Goal: Check status: Check status

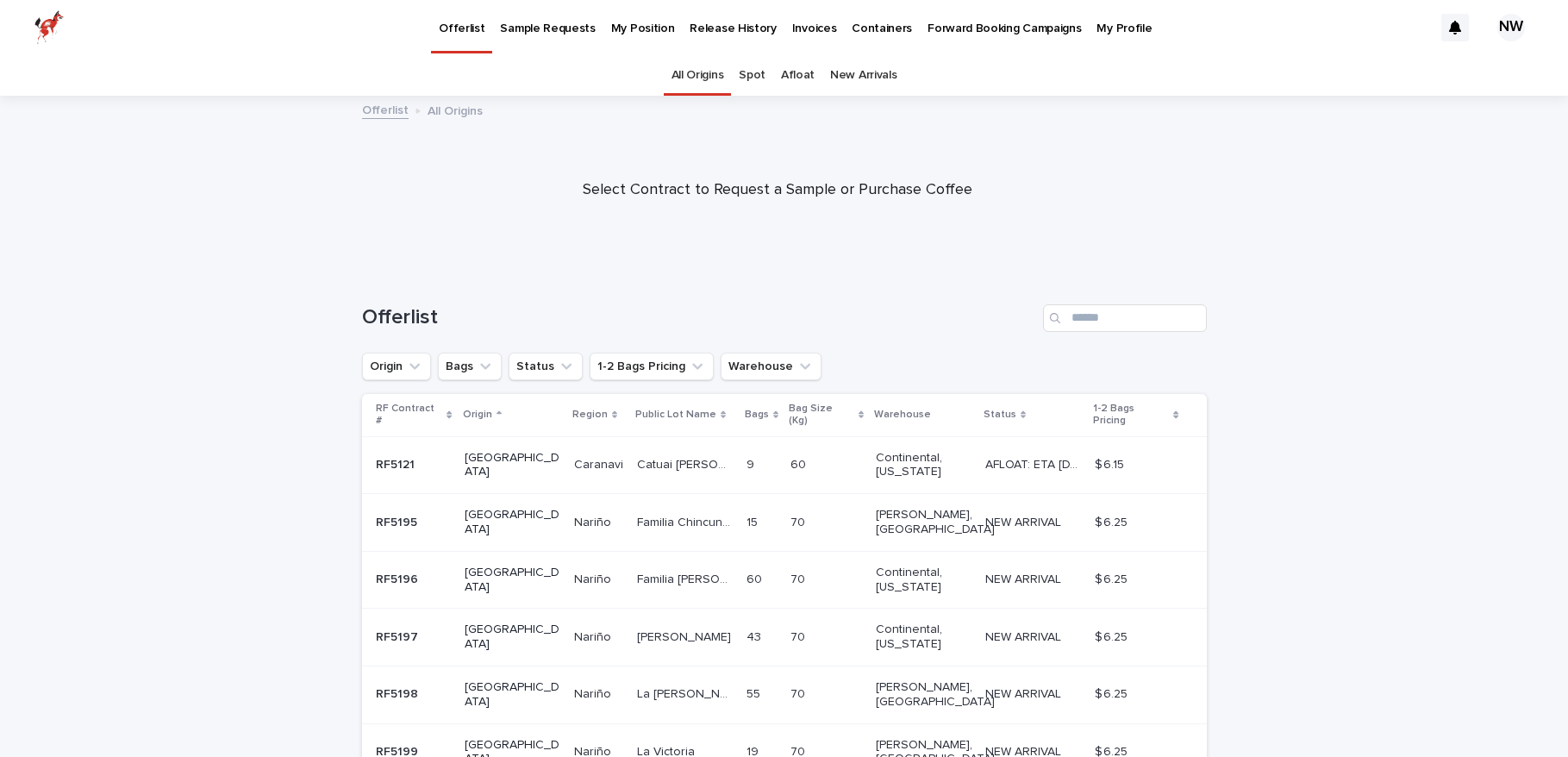
click at [630, 32] on p "My Position" at bounding box center [643, 18] width 64 height 36
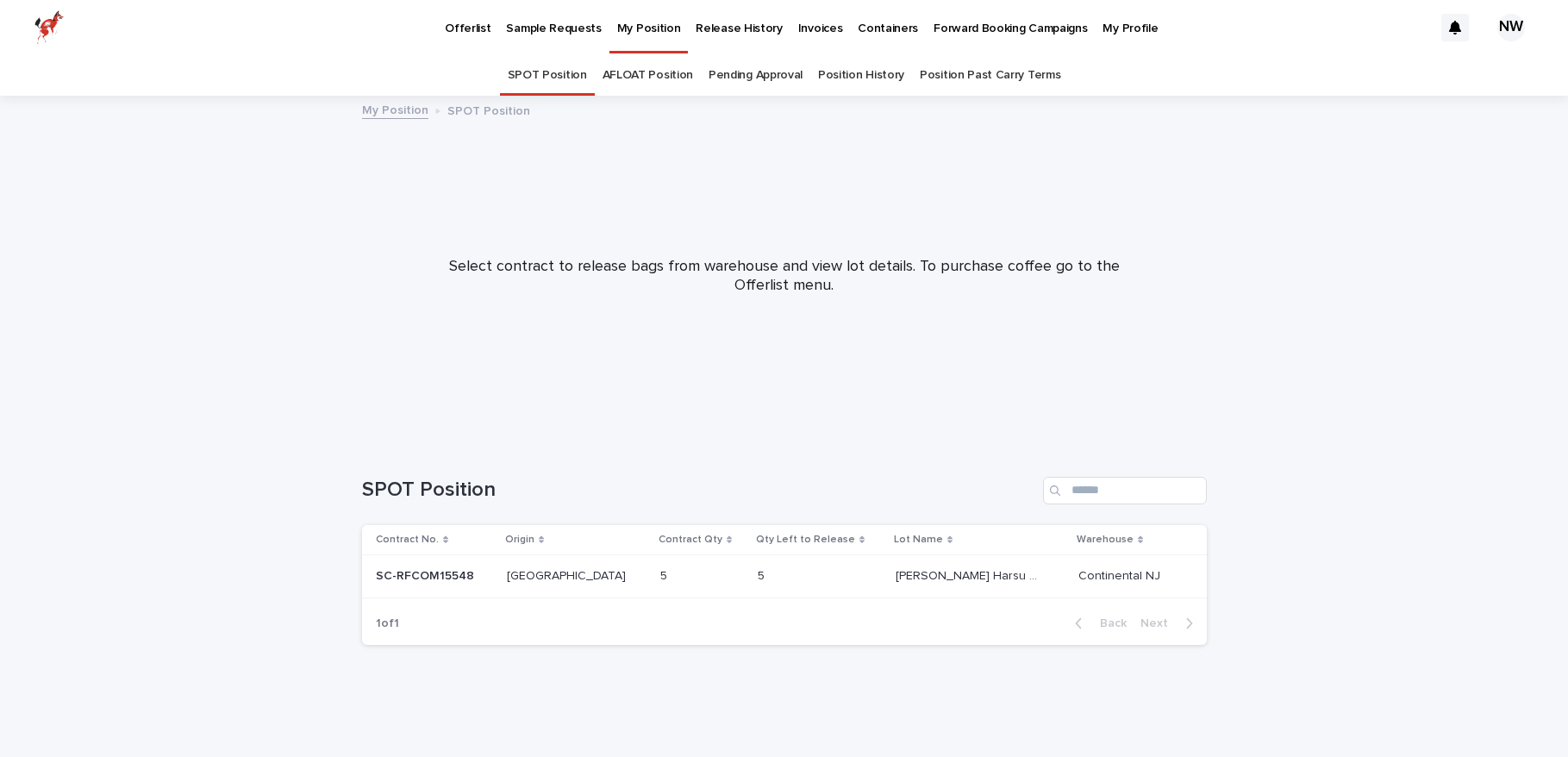
click at [725, 31] on p "Release History" at bounding box center [738, 18] width 86 height 36
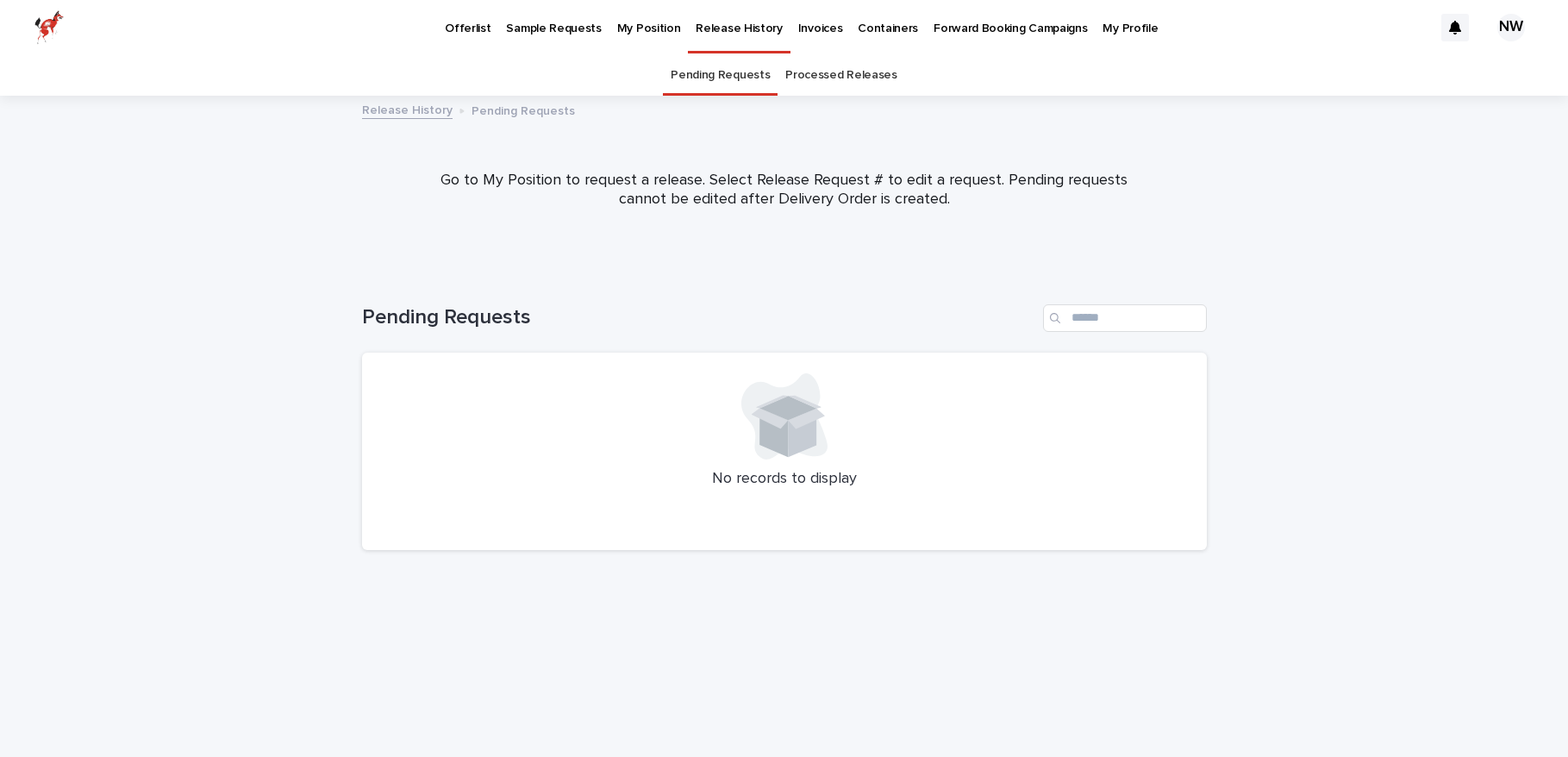
click at [816, 75] on link "Processed Releases" at bounding box center [840, 75] width 111 height 40
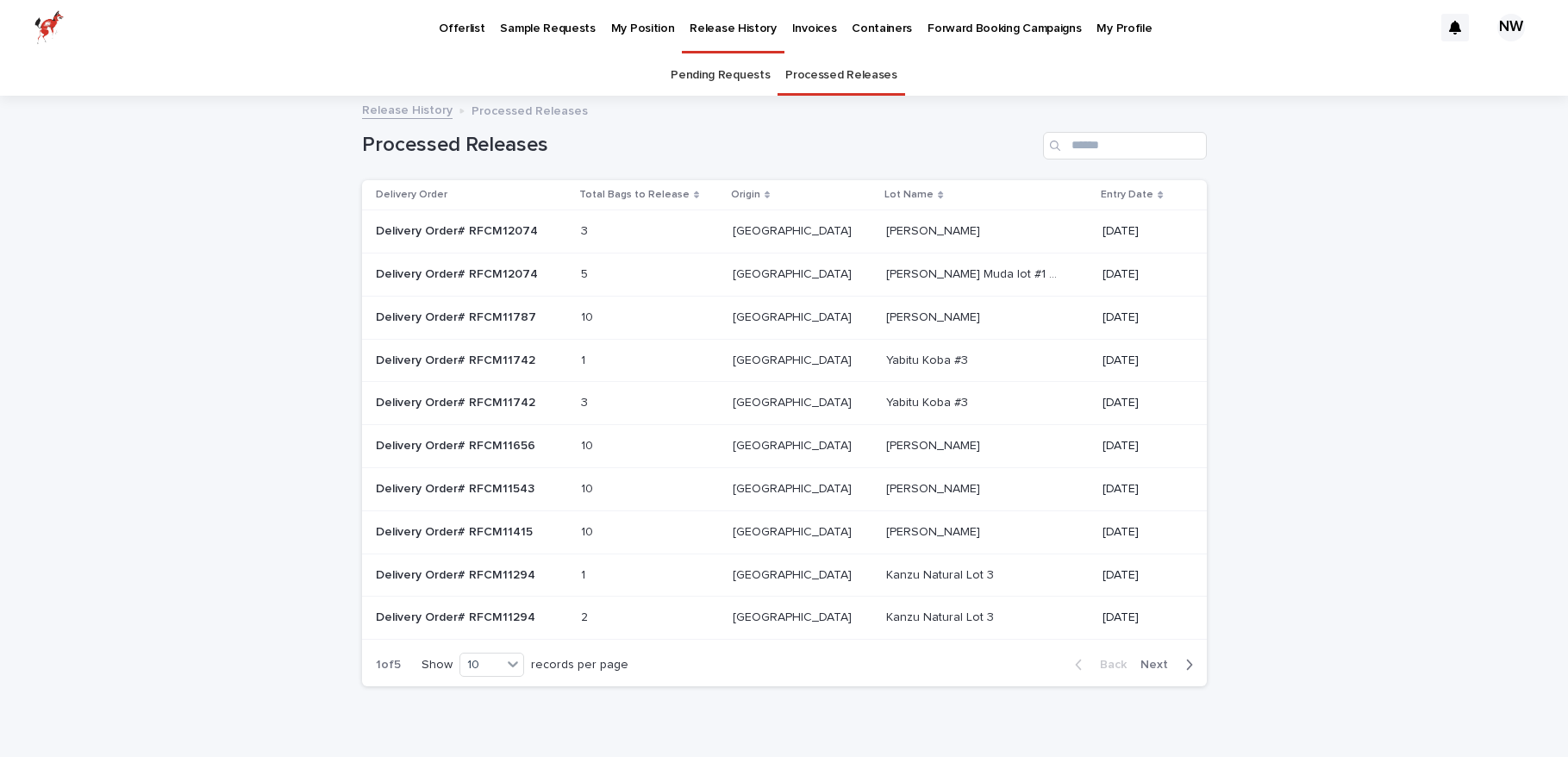
click at [719, 234] on div "3 3" at bounding box center [649, 231] width 138 height 28
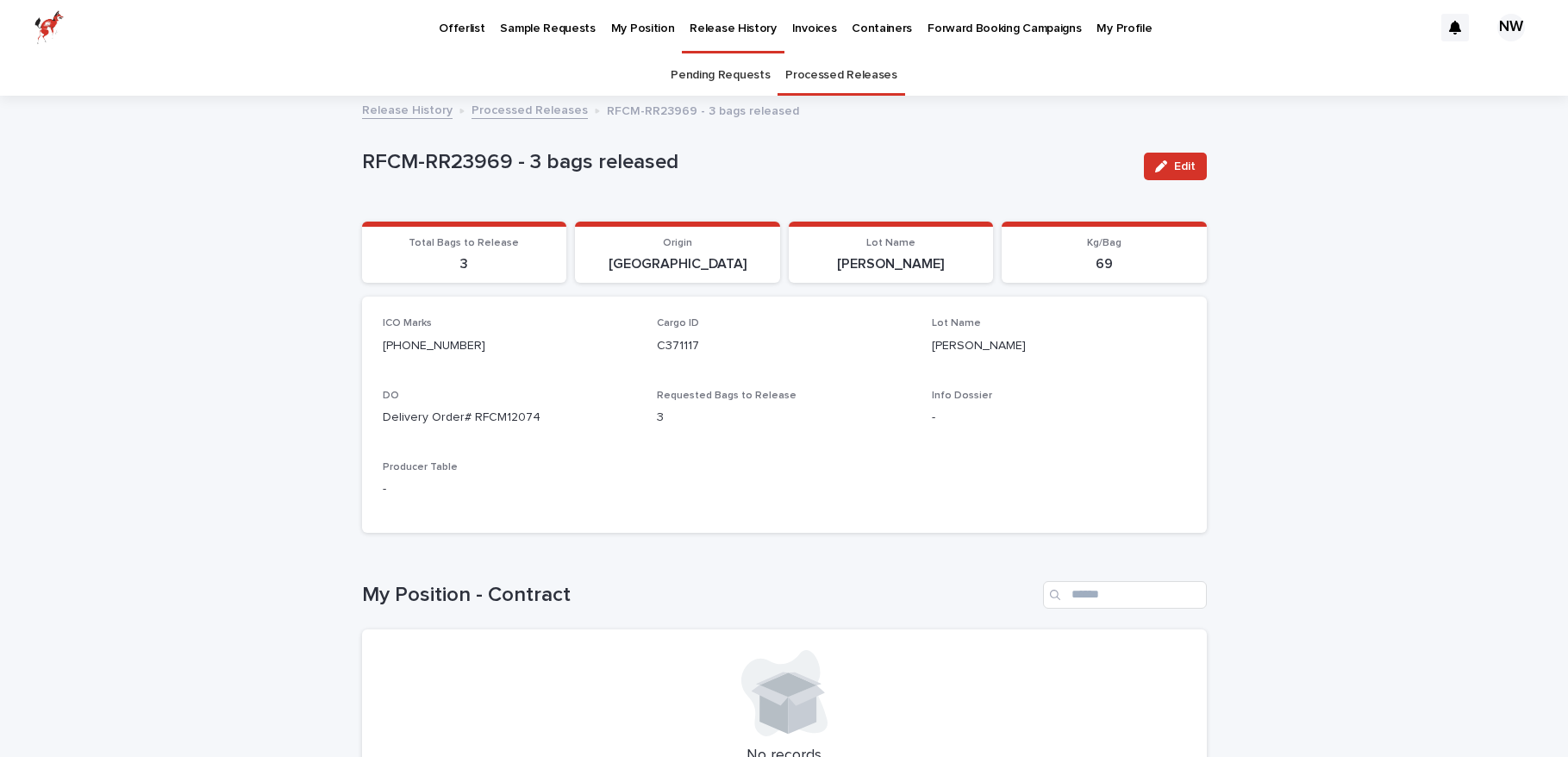
click at [907, 265] on p "[PERSON_NAME]" at bounding box center [891, 264] width 185 height 17
click at [617, 27] on p "My Position" at bounding box center [643, 18] width 64 height 36
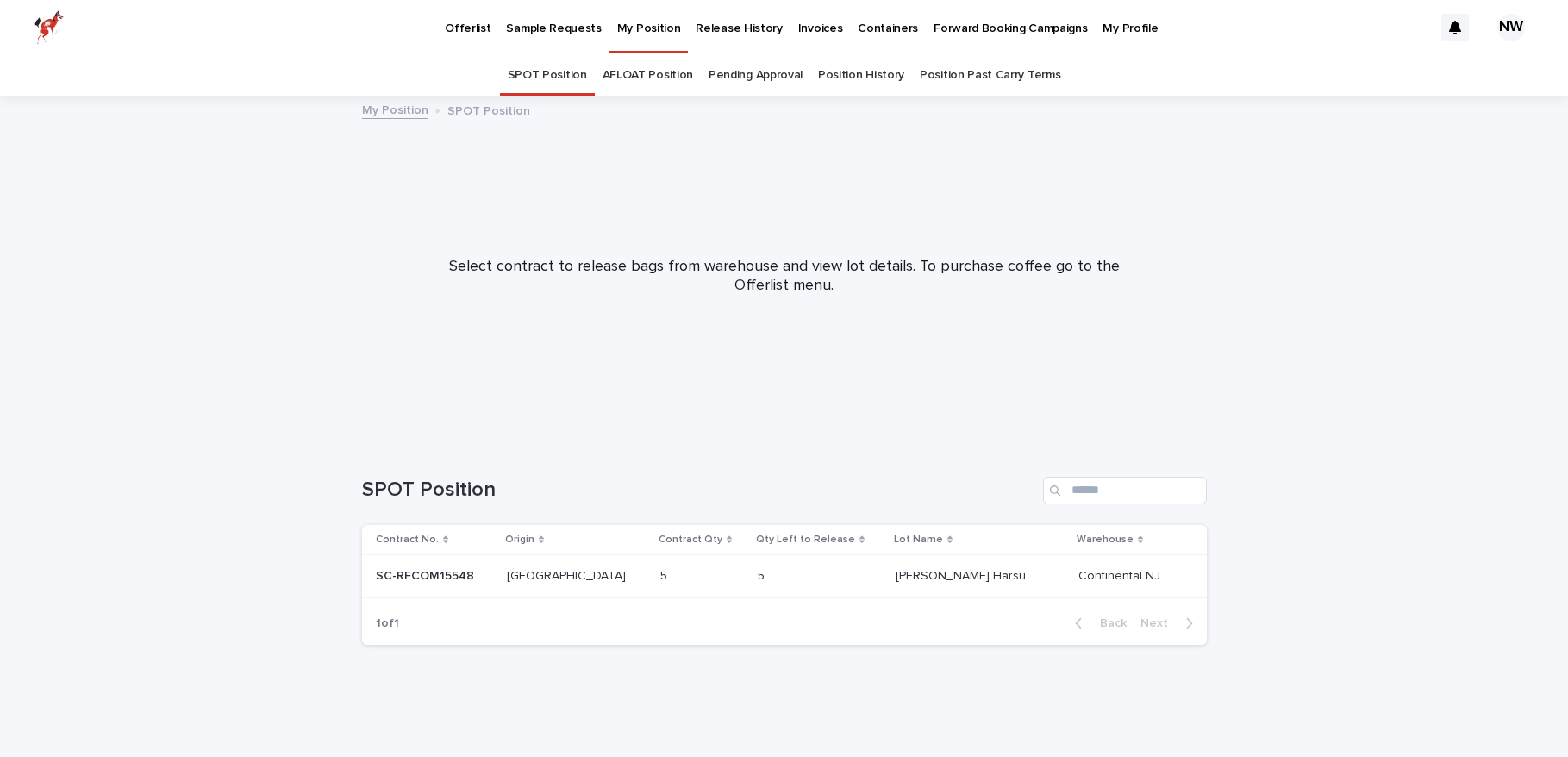
click at [854, 81] on link "Position History" at bounding box center [861, 75] width 86 height 40
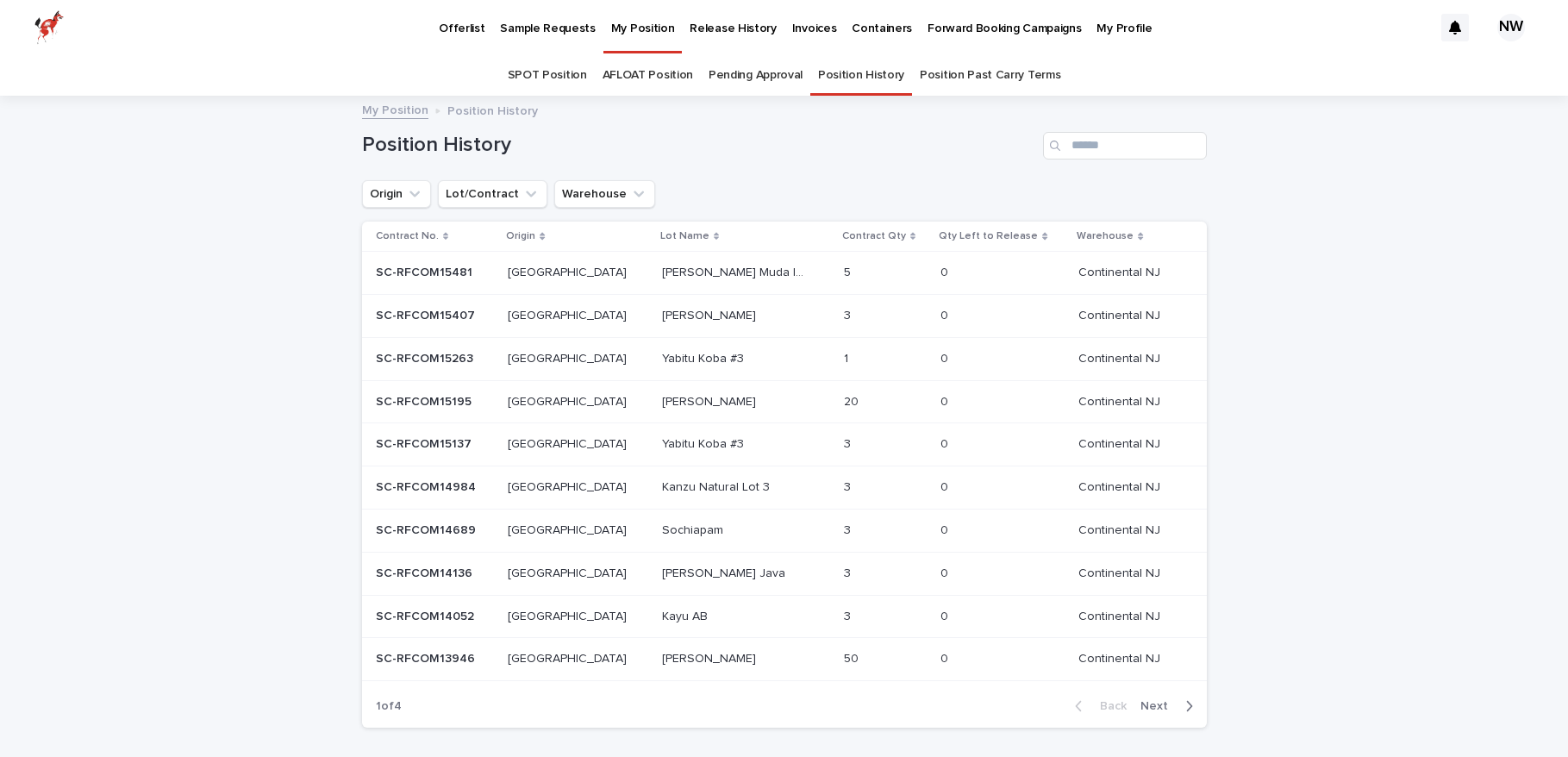
click at [662, 315] on p "[PERSON_NAME]" at bounding box center [710, 314] width 97 height 18
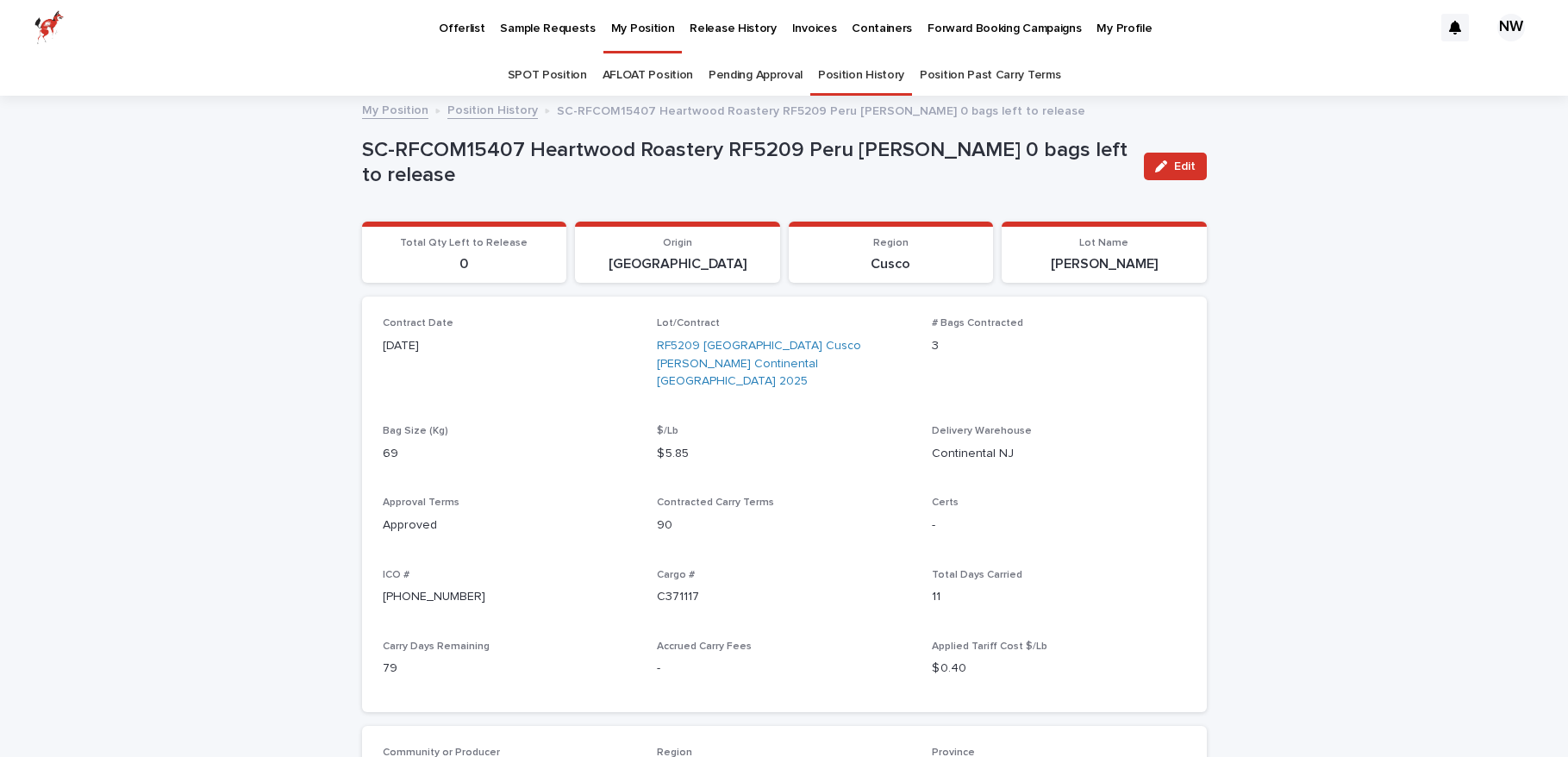
click at [612, 174] on p "SC-RFCOM15407 Heartwood Roastery RF5209 Peru [PERSON_NAME] 0 bags left to relea…" at bounding box center [745, 162] width 768 height 50
